Goal: Task Accomplishment & Management: Manage account settings

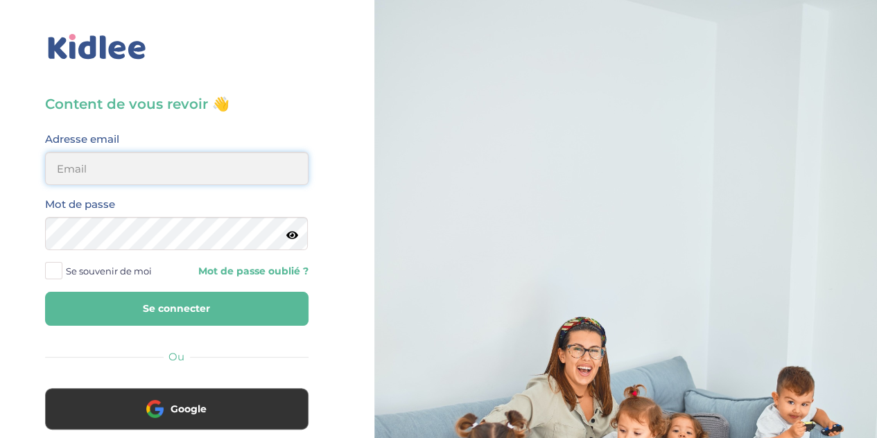
click at [262, 164] on input "email" at bounding box center [176, 168] width 263 height 33
type input "[EMAIL_ADDRESS][DOMAIN_NAME]"
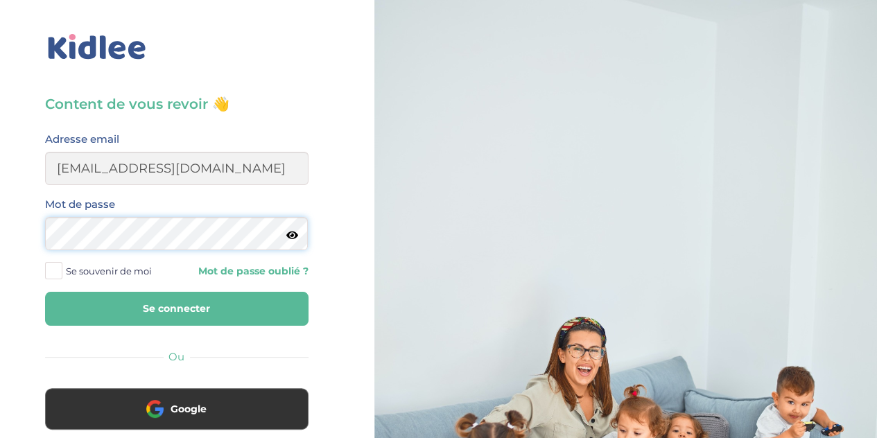
click at [45, 292] on button "Se connecter" at bounding box center [176, 309] width 263 height 34
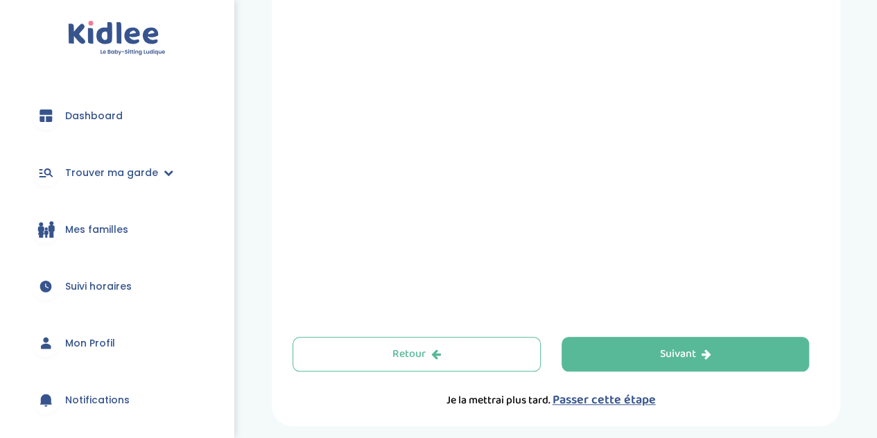
scroll to position [578, 0]
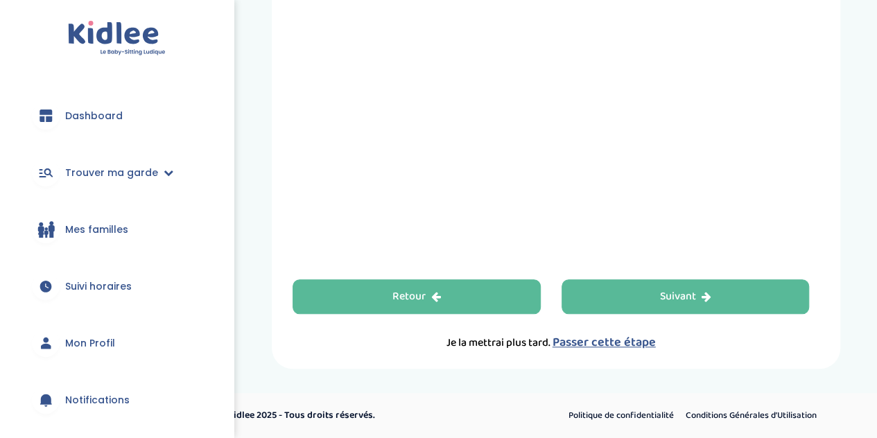
click at [430, 304] on button "Retour" at bounding box center [416, 296] width 248 height 35
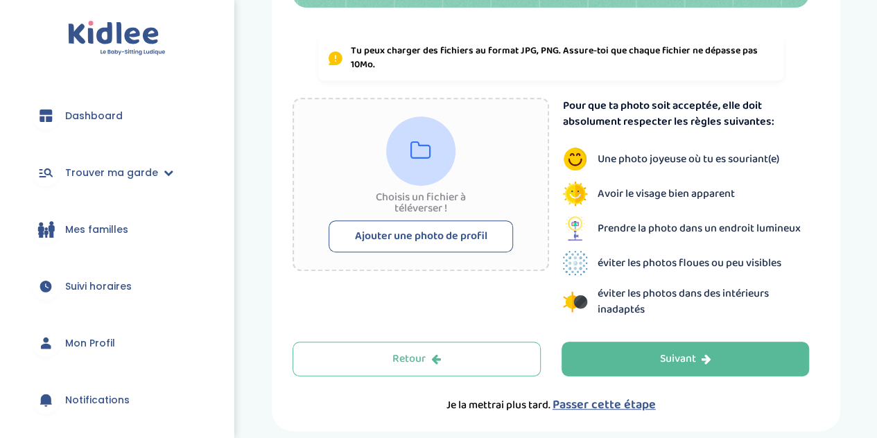
scroll to position [0, 0]
